Goal: Entertainment & Leisure: Consume media (video, audio)

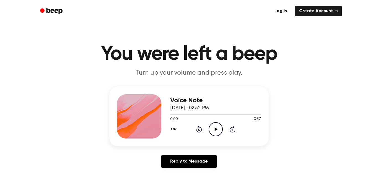
click at [216, 126] on icon "Play Audio" at bounding box center [216, 129] width 14 height 14
click at [232, 128] on icon "Skip 5 seconds" at bounding box center [232, 129] width 6 height 7
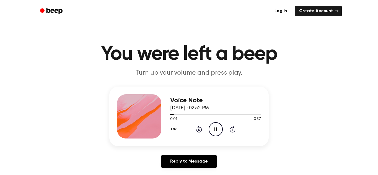
click at [232, 128] on icon "Skip 5 seconds" at bounding box center [232, 129] width 6 height 7
